Goal: Task Accomplishment & Management: Use online tool/utility

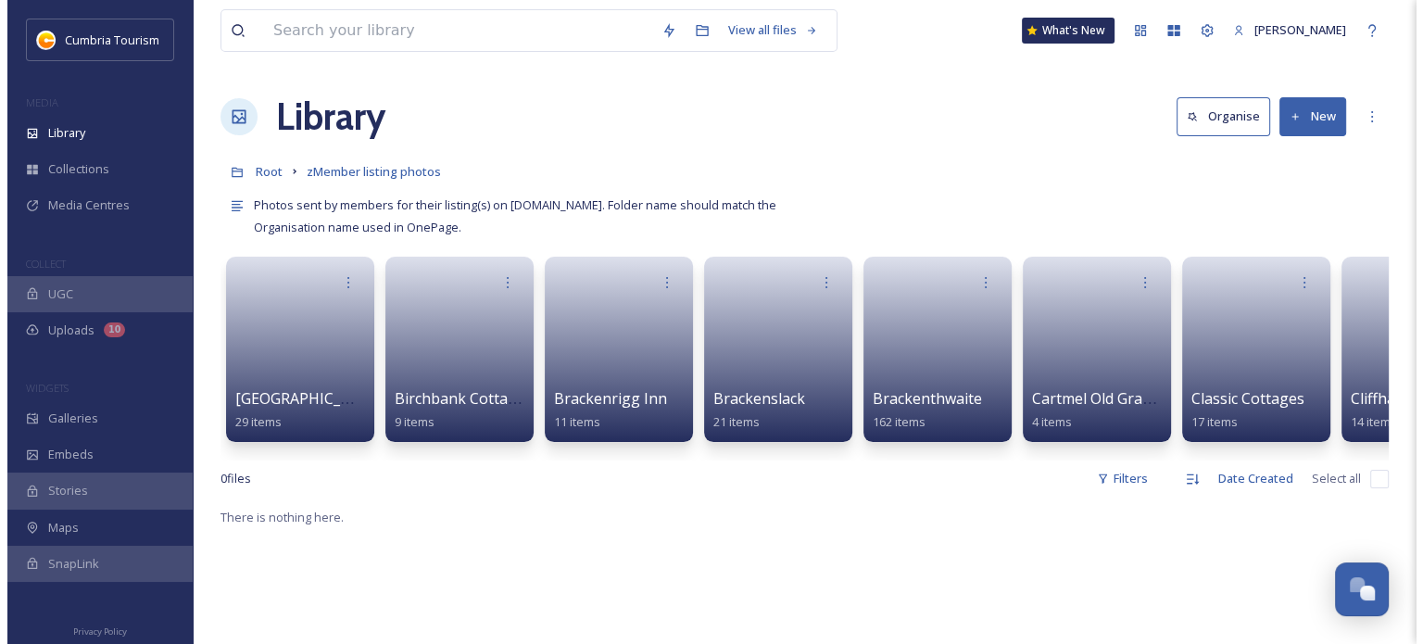
scroll to position [9083, 0]
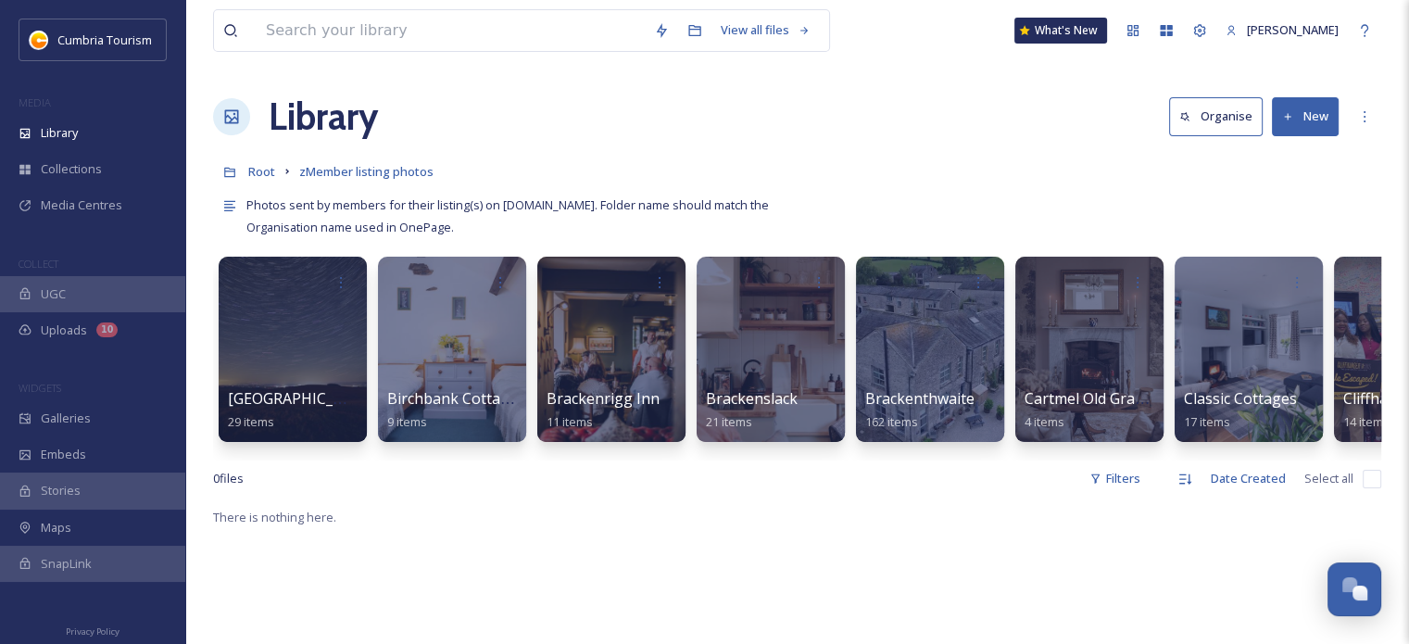
click at [1332, 122] on button "New" at bounding box center [1305, 116] width 67 height 38
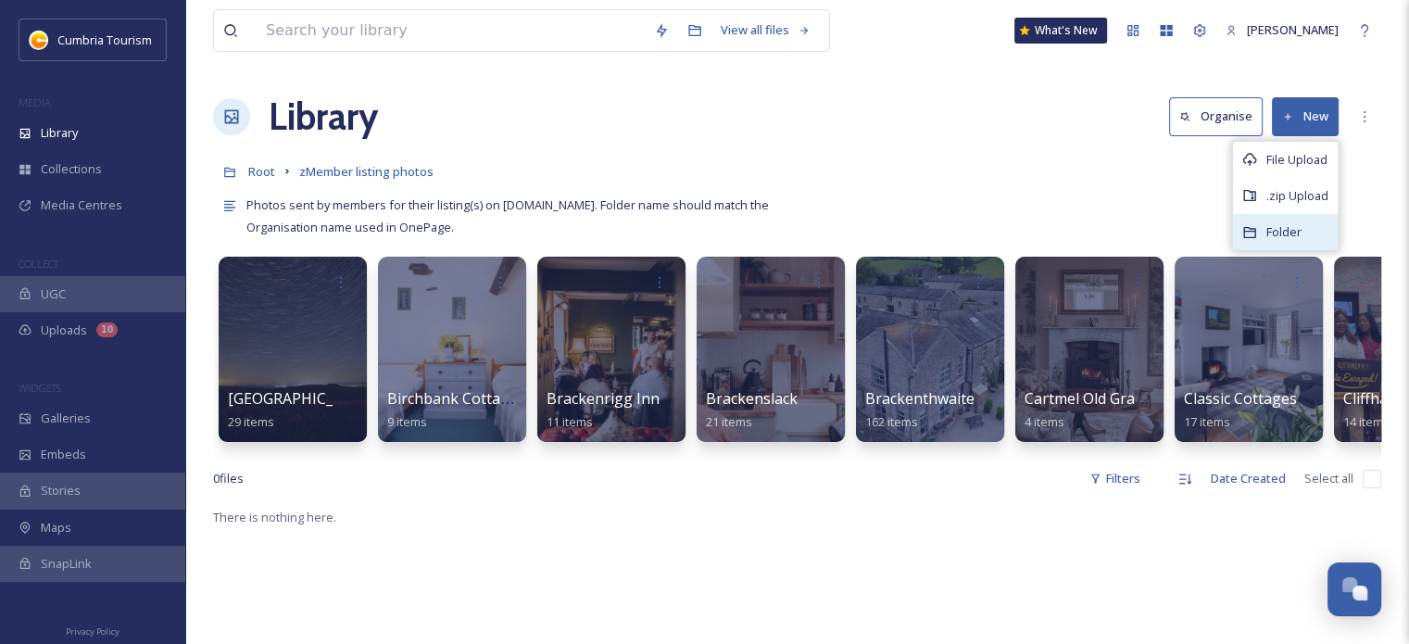
click at [1305, 238] on div "Folder" at bounding box center [1285, 232] width 105 height 36
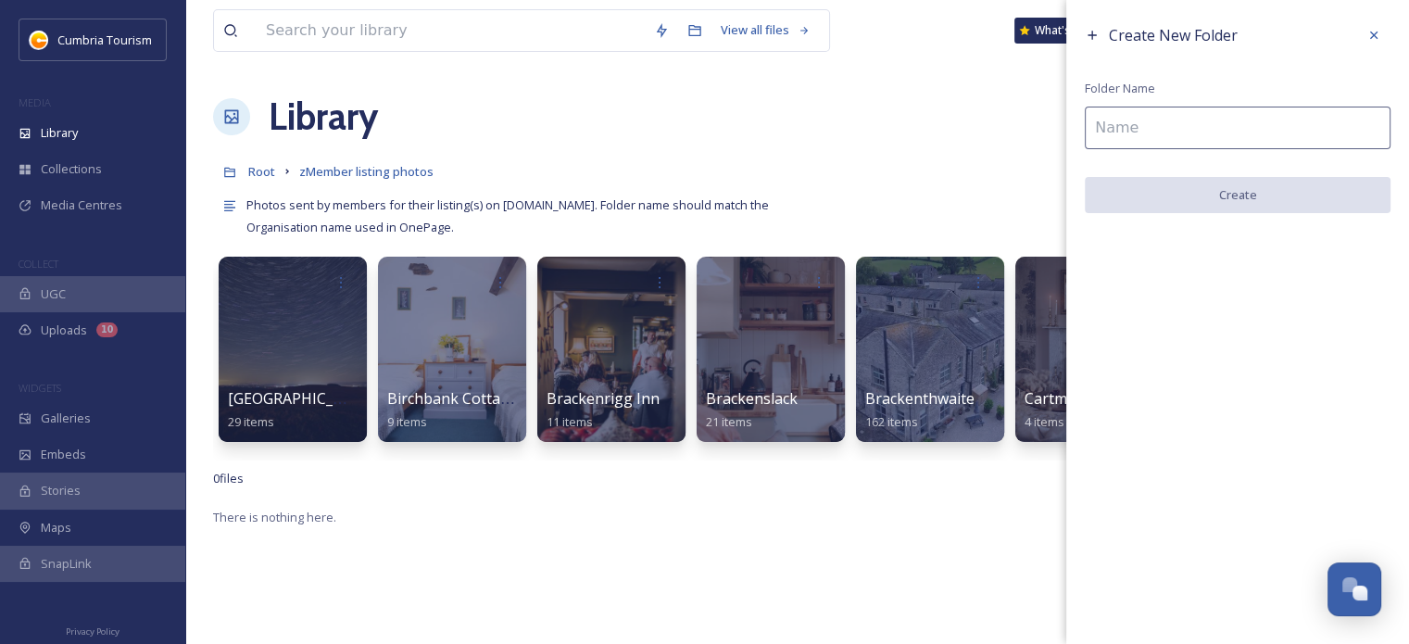
click at [1209, 108] on input at bounding box center [1238, 128] width 306 height 43
paste input "The World of [PERSON_NAME] Attraction"
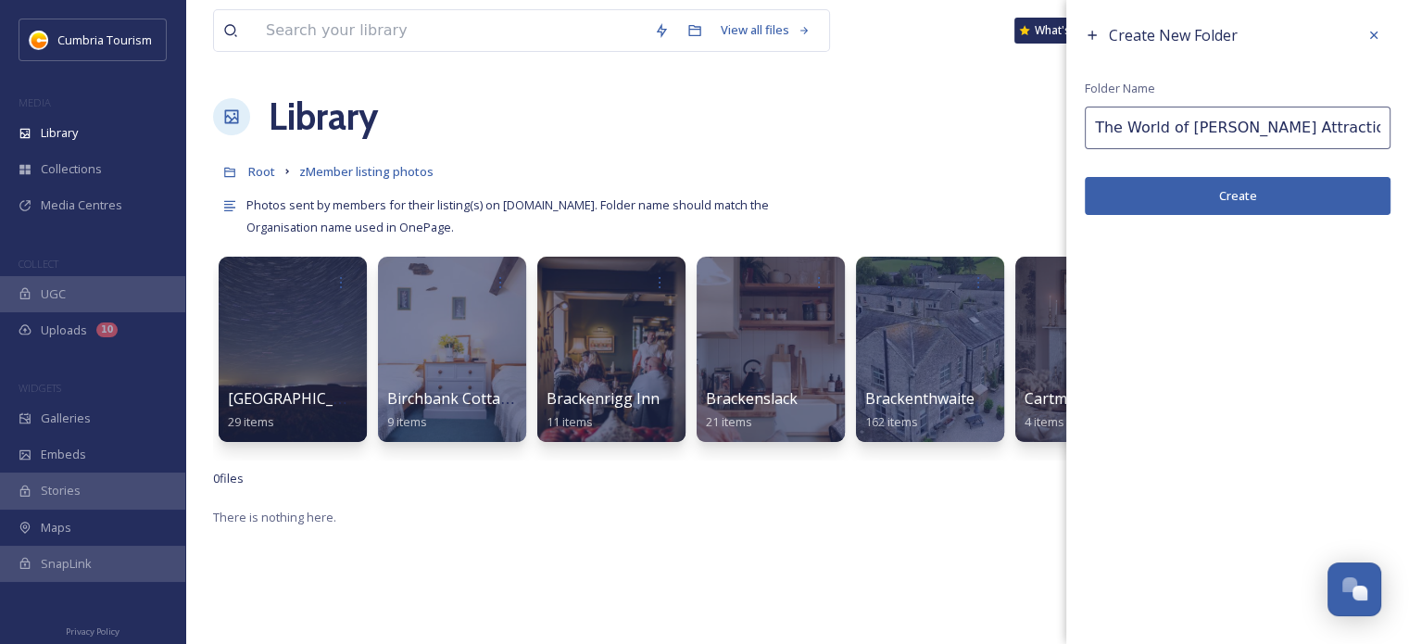
type input "The World of [PERSON_NAME] Attraction"
click at [1176, 191] on button "Create" at bounding box center [1238, 196] width 306 height 38
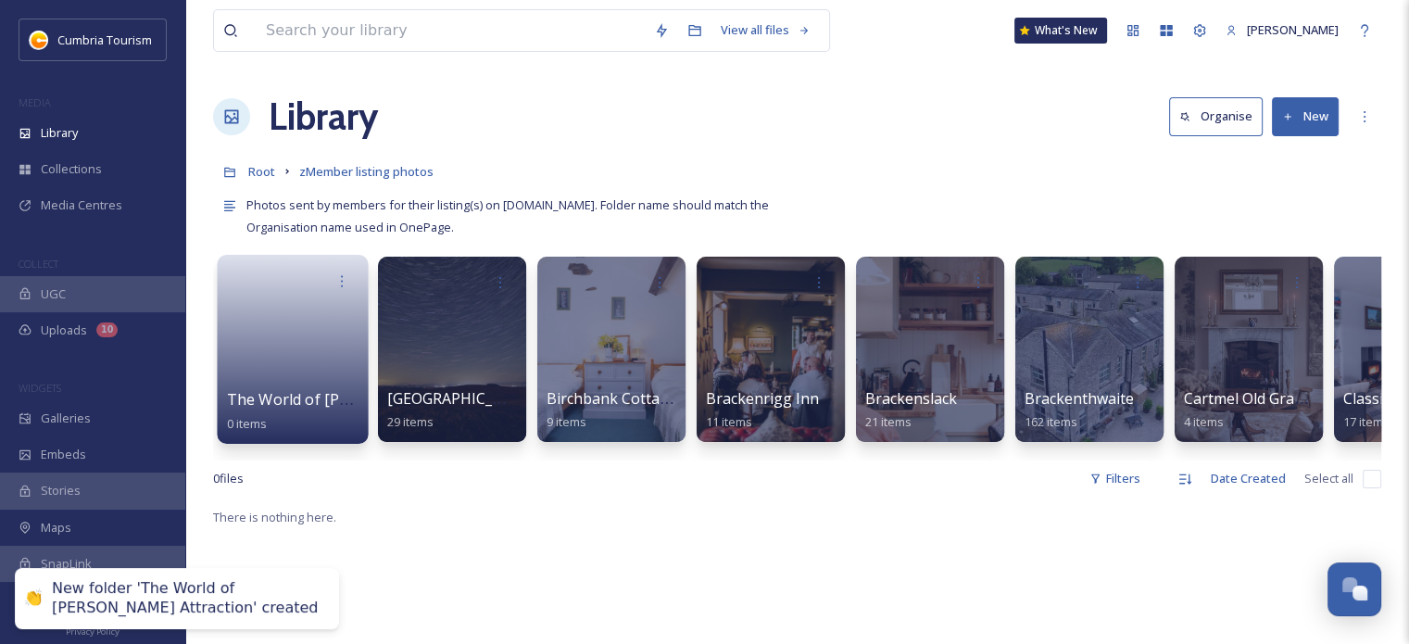
click at [251, 417] on span "0 items" at bounding box center [247, 422] width 41 height 17
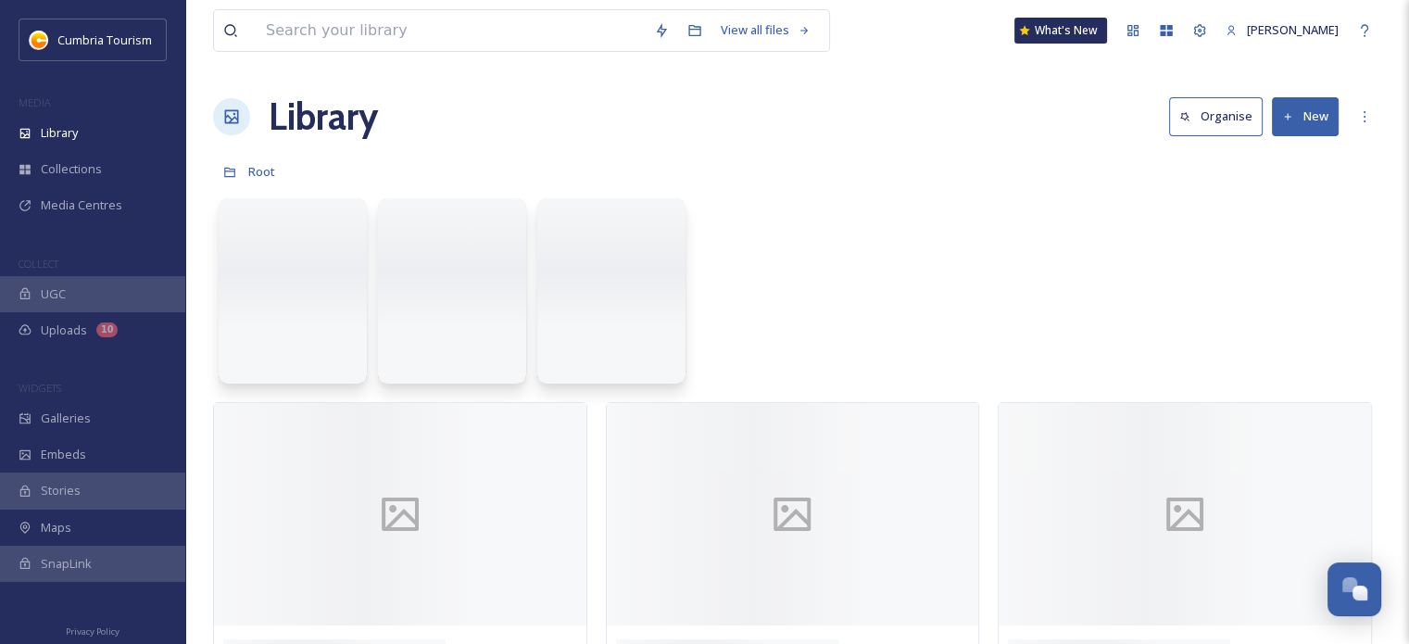
click at [1310, 103] on button "New" at bounding box center [1305, 116] width 67 height 38
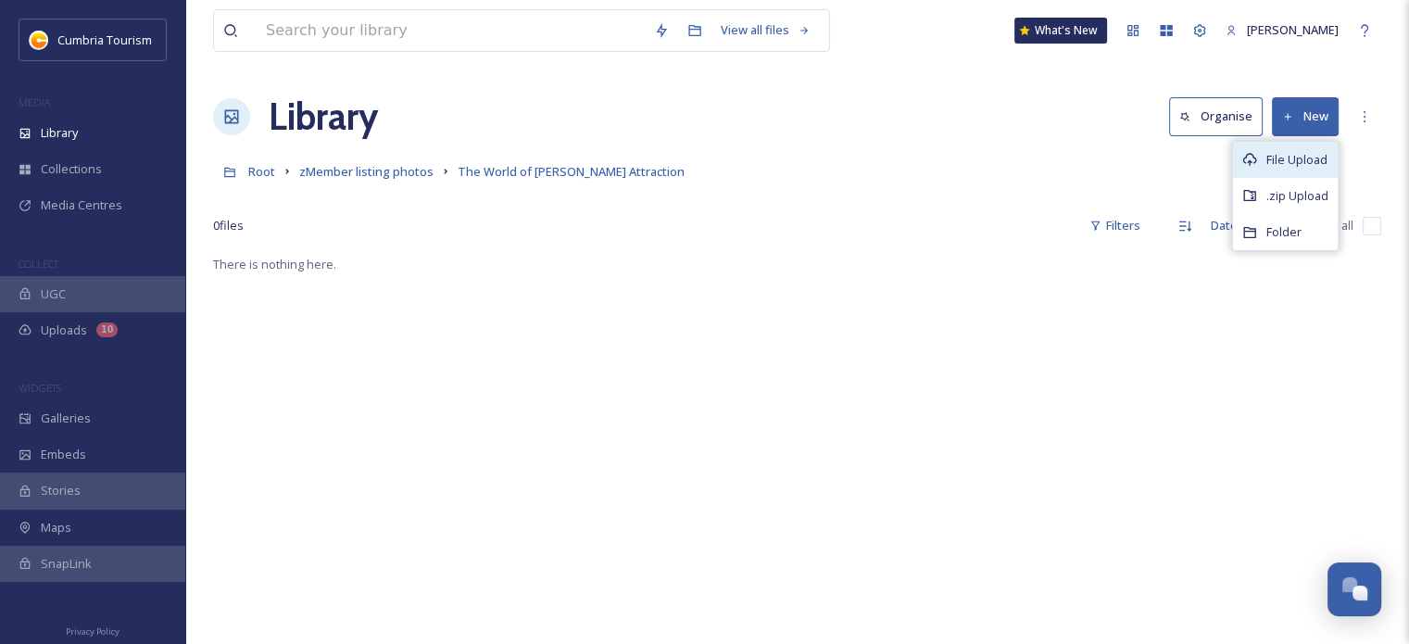
click at [1293, 156] on span "File Upload" at bounding box center [1296, 160] width 61 height 18
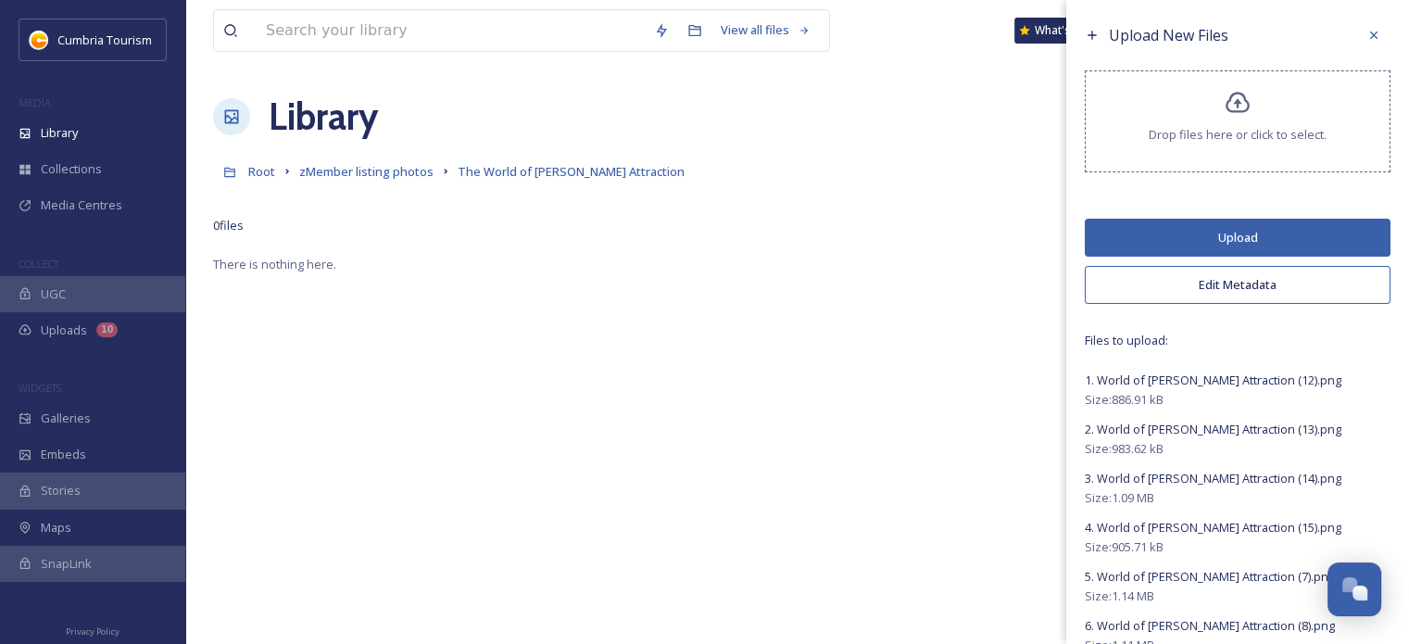
click at [1183, 245] on button "Upload" at bounding box center [1238, 238] width 306 height 38
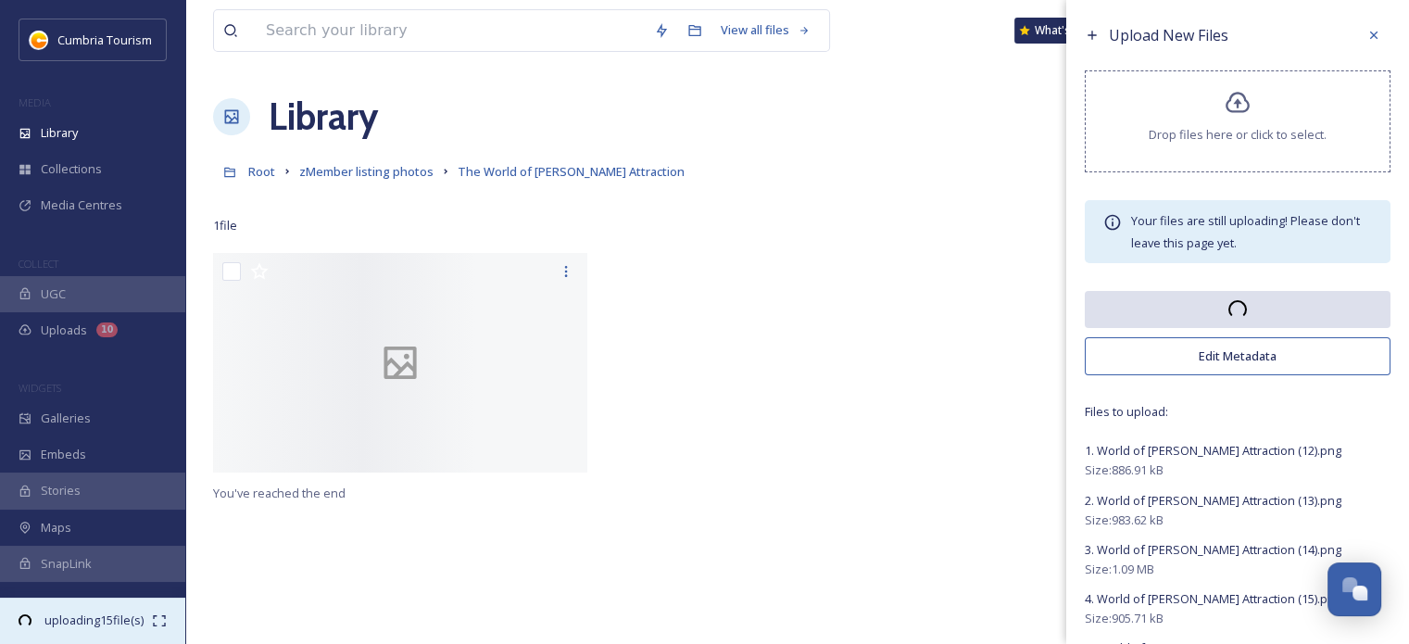
click at [154, 623] on icon at bounding box center [159, 620] width 15 height 15
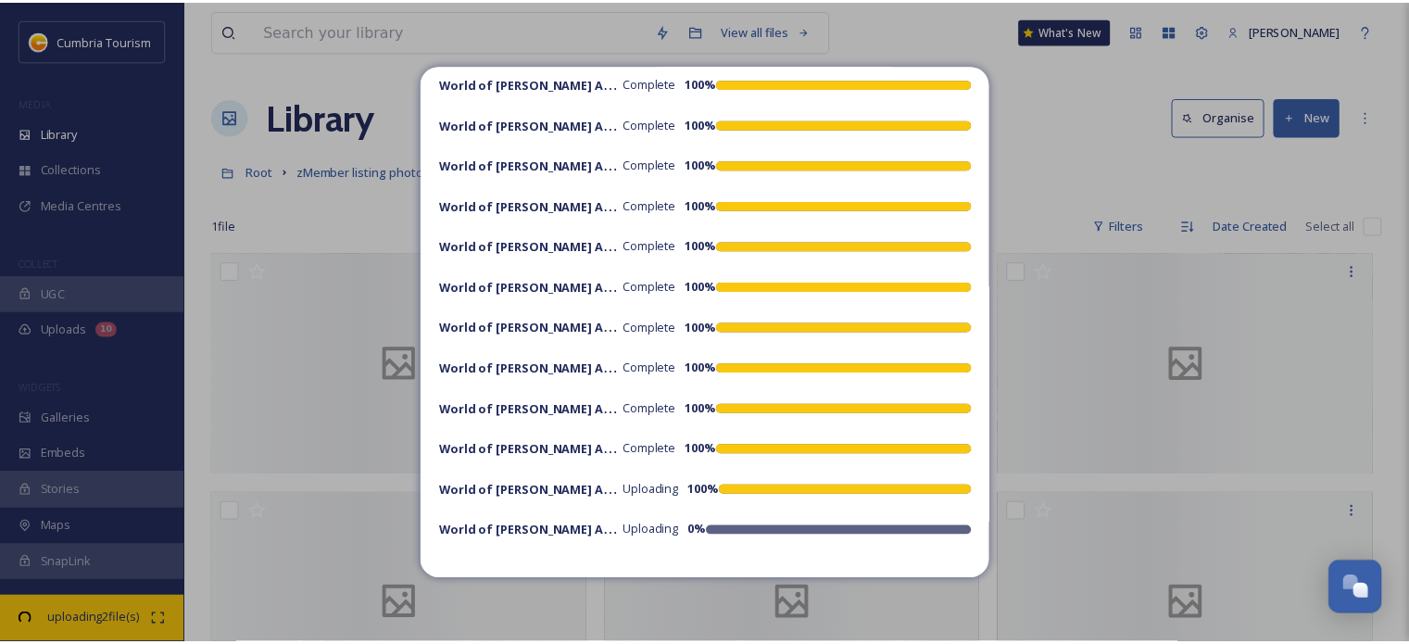
scroll to position [237, 0]
